Goal: Information Seeking & Learning: Understand process/instructions

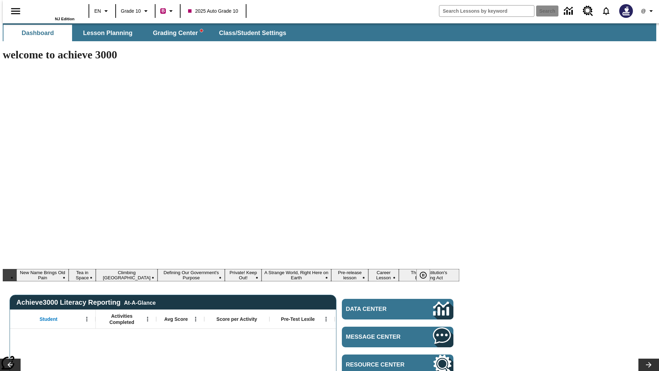
type input "-1"
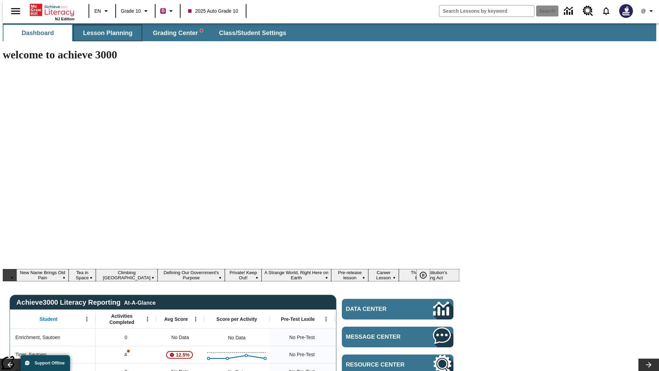
click at [105, 33] on span "Lesson Planning" at bounding box center [107, 33] width 49 height 8
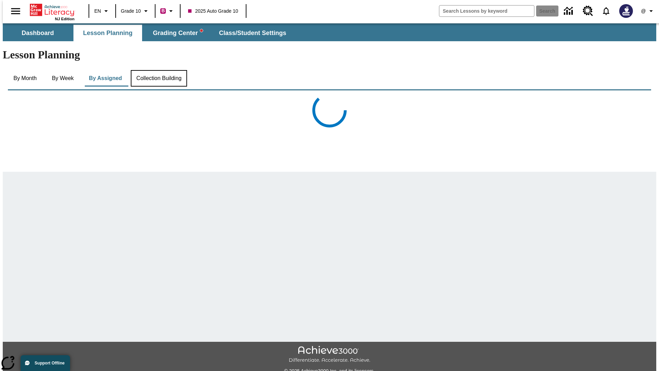
click at [158, 70] on button "Collection Building" at bounding box center [159, 78] width 56 height 16
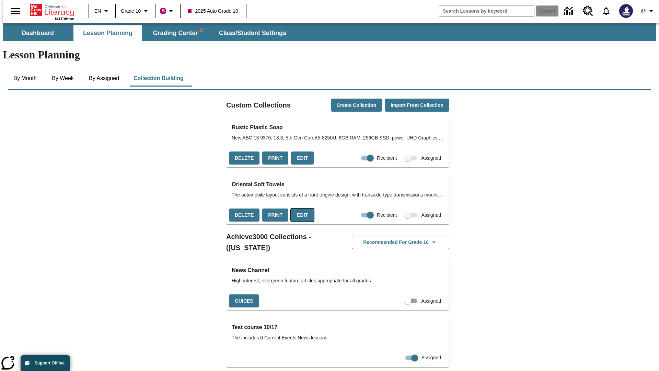
click at [300, 208] on button "Edit" at bounding box center [302, 214] width 23 height 13
